Goal: Task Accomplishment & Management: Complete application form

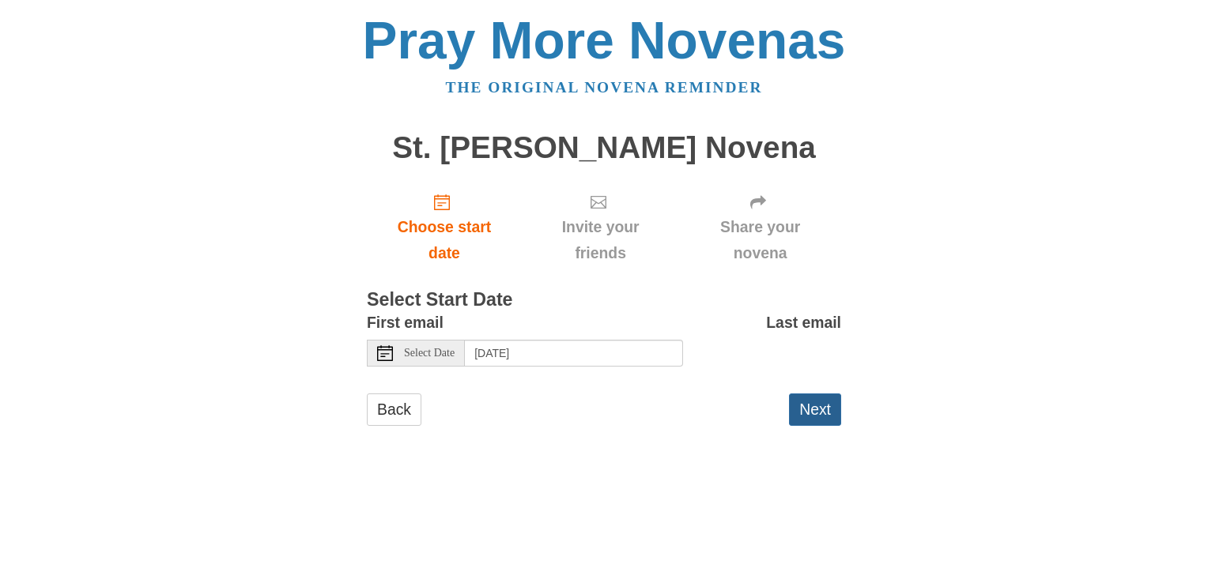
click at [822, 416] on button "Next" at bounding box center [815, 410] width 52 height 32
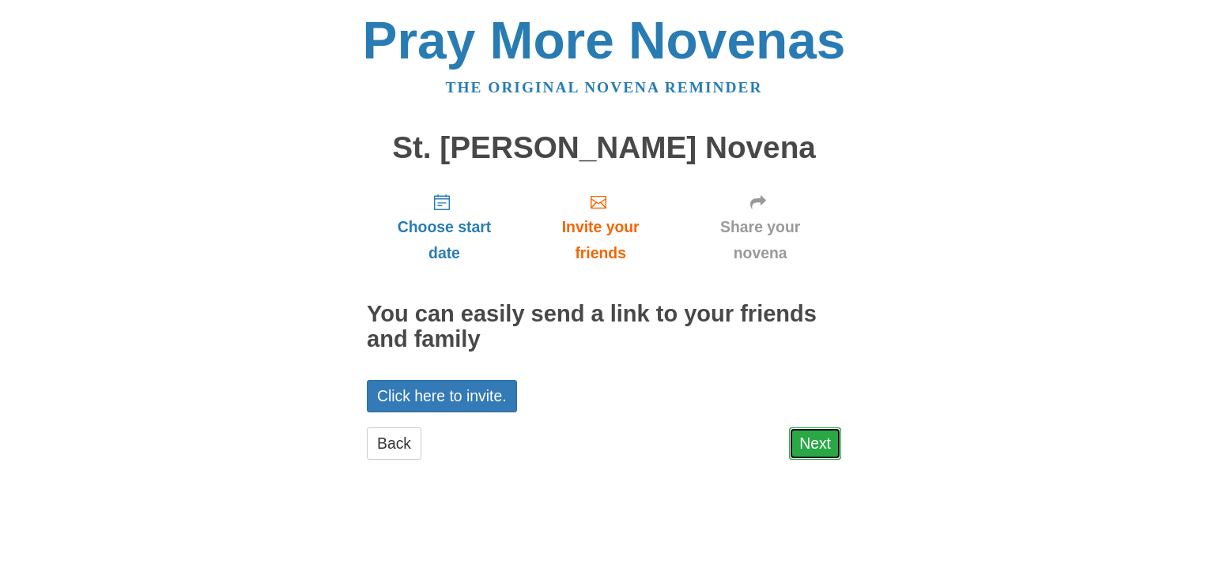
click at [813, 444] on link "Next" at bounding box center [815, 444] width 52 height 32
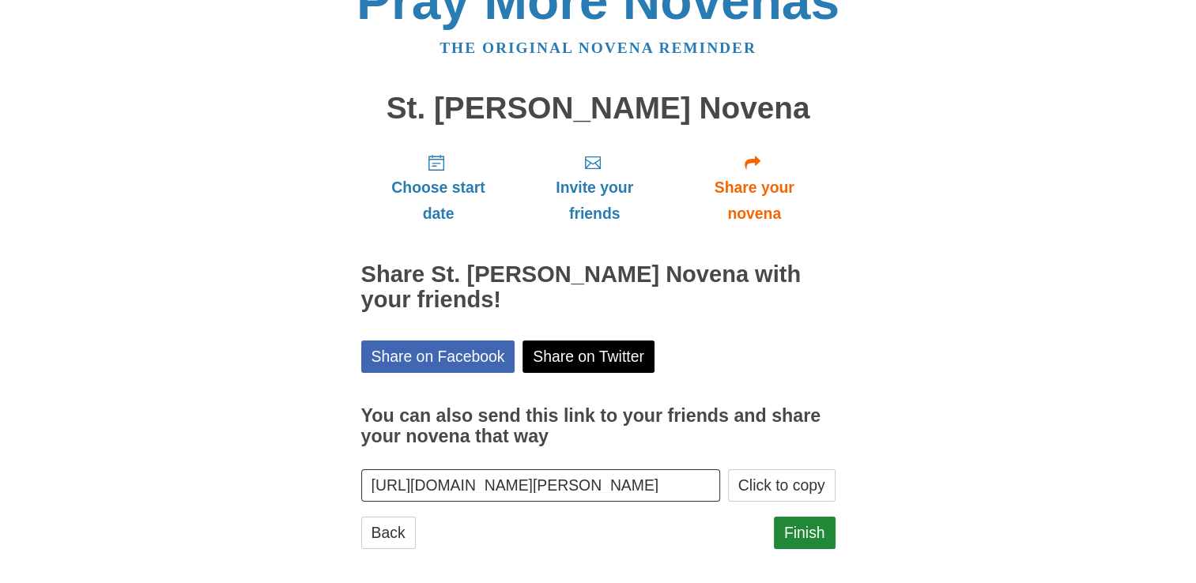
scroll to position [51, 0]
